Goal: Task Accomplishment & Management: Use online tool/utility

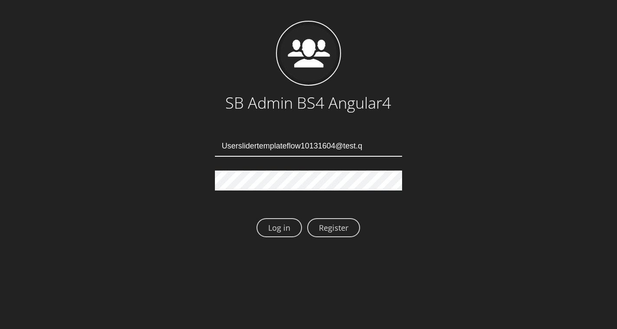
type input "[EMAIL_ADDRESS][DOMAIN_NAME]"
type input "Userslidertemplateflow10131607@test.qa"
